Goal: Task Accomplishment & Management: Complete application form

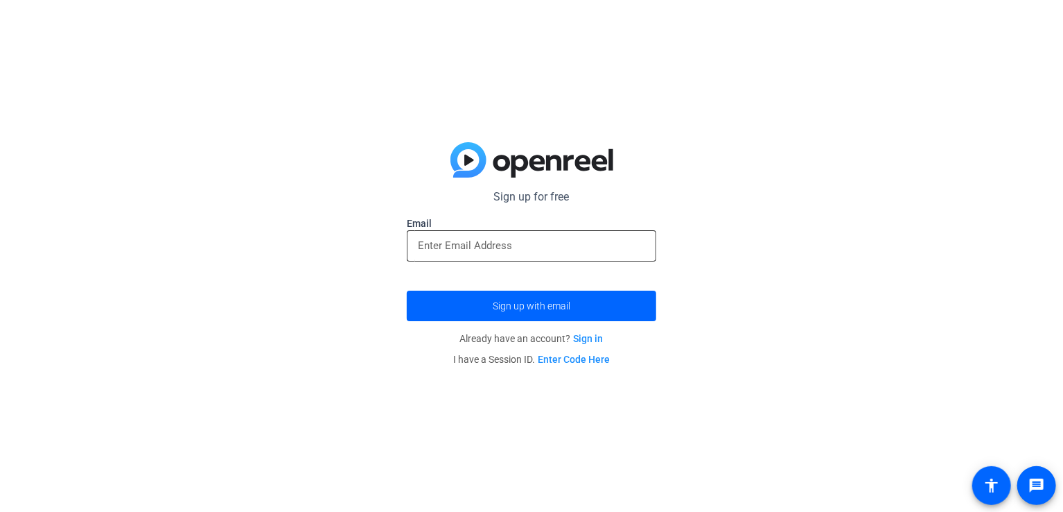
click at [476, 249] on input "email" at bounding box center [531, 245] width 227 height 17
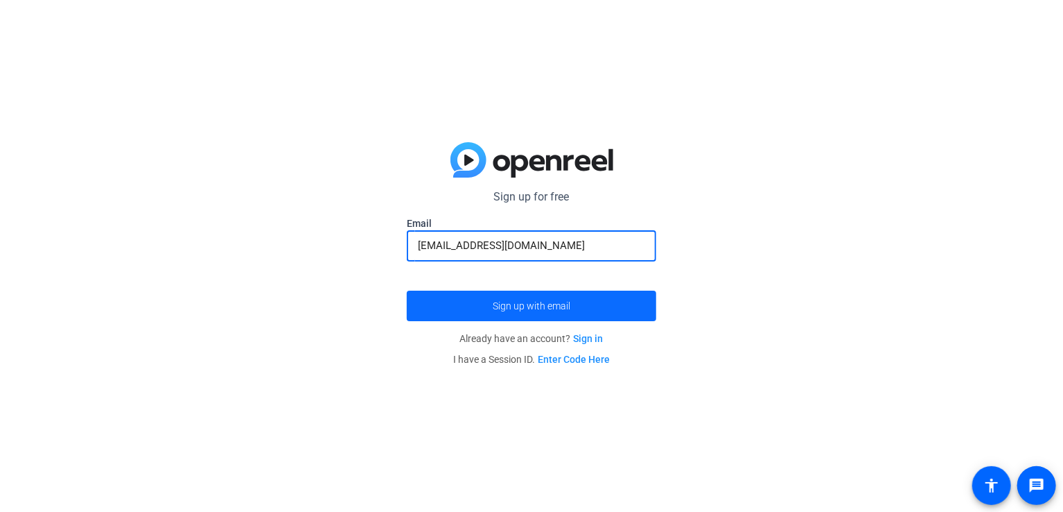
type input "[EMAIL_ADDRESS][DOMAIN_NAME]"
click at [516, 306] on span "Sign up with email" at bounding box center [532, 306] width 78 height 0
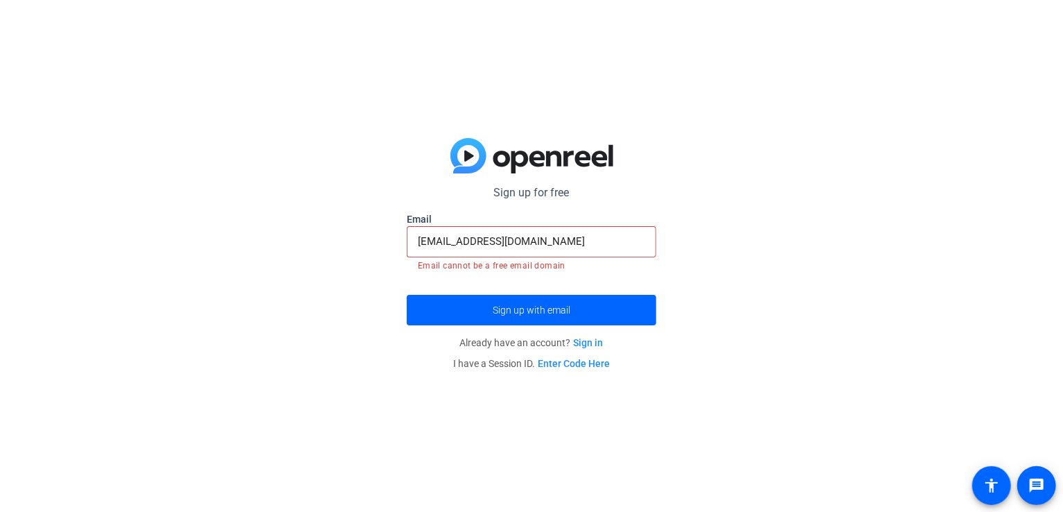
click at [559, 242] on input "[EMAIL_ADDRESS][DOMAIN_NAME]" at bounding box center [531, 241] width 227 height 17
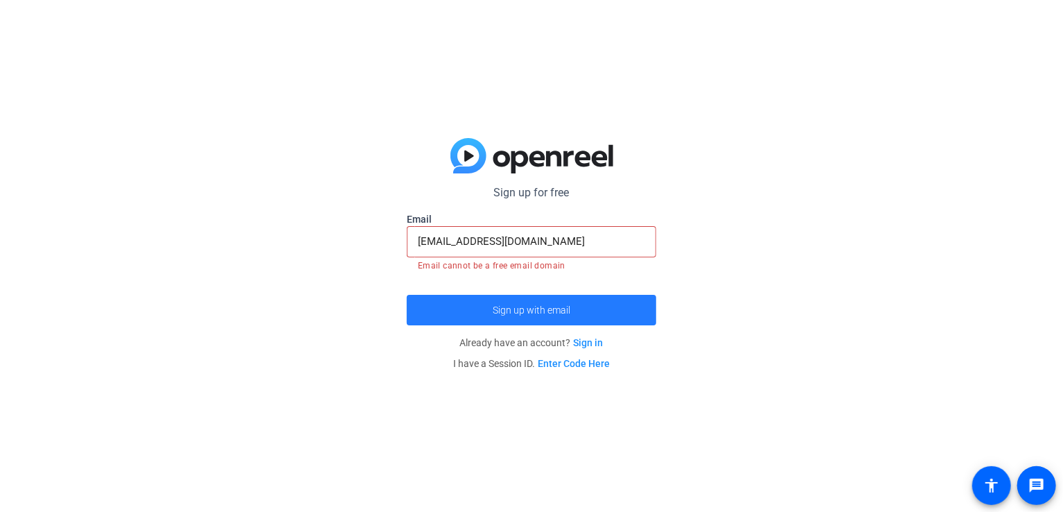
click at [562, 299] on span "submit" at bounding box center [532, 309] width 250 height 33
